Goal: Check status: Check status

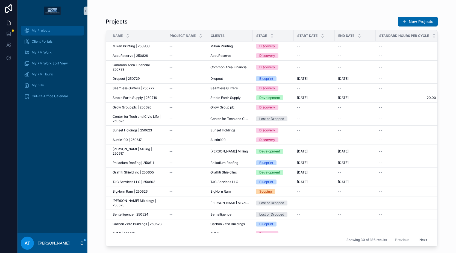
click at [50, 32] on span "My Projects" at bounding box center [41, 30] width 19 height 4
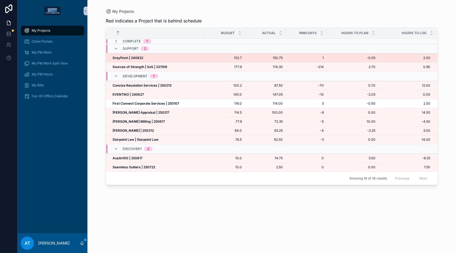
click at [151, 58] on div "Greyfinch | 240822 Greyfinch | 240822" at bounding box center [157, 58] width 88 height 4
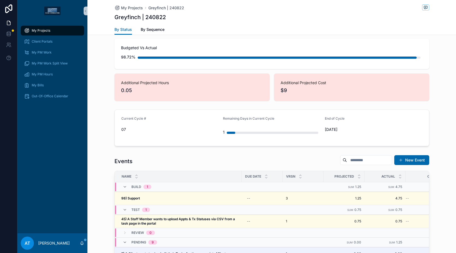
scroll to position [416, 0]
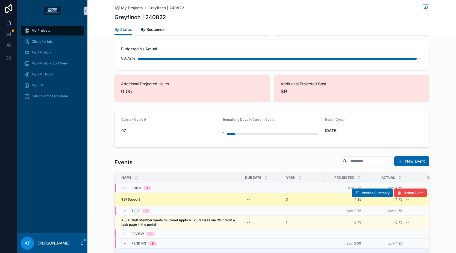
click at [190, 197] on div "98) Support 98) Support" at bounding box center [179, 199] width 117 height 4
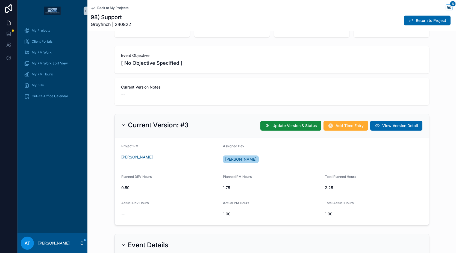
scroll to position [100, 0]
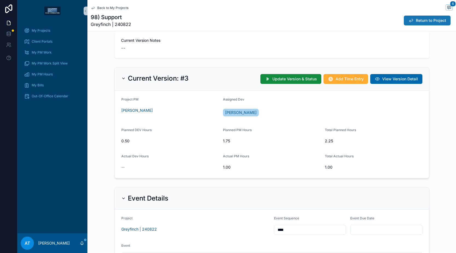
click at [421, 19] on span "Return to Project" at bounding box center [431, 20] width 30 height 5
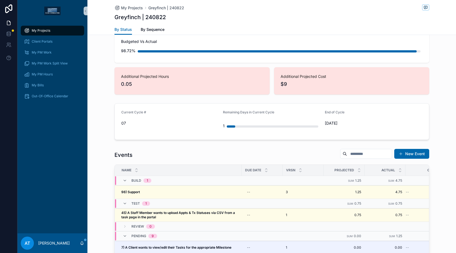
scroll to position [422, 0]
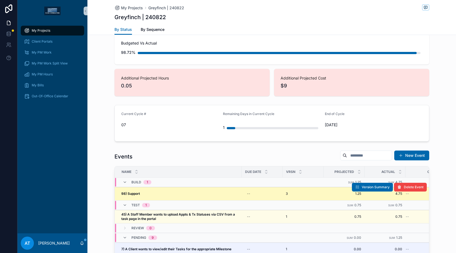
click at [190, 192] on div "98) Support 98) Support" at bounding box center [179, 194] width 117 height 4
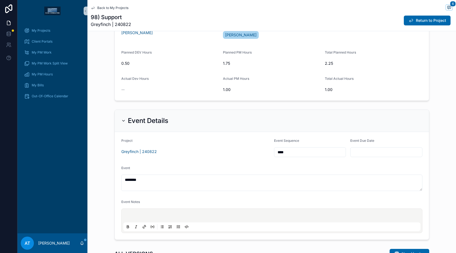
scroll to position [23, 0]
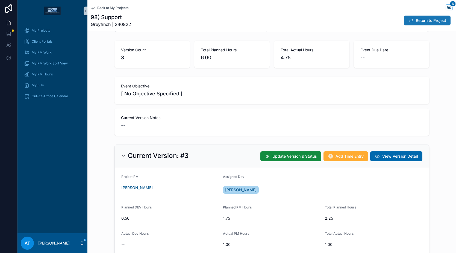
click at [408, 22] on icon "scrollable content" at bounding box center [410, 20] width 5 height 5
